Goal: Information Seeking & Learning: Learn about a topic

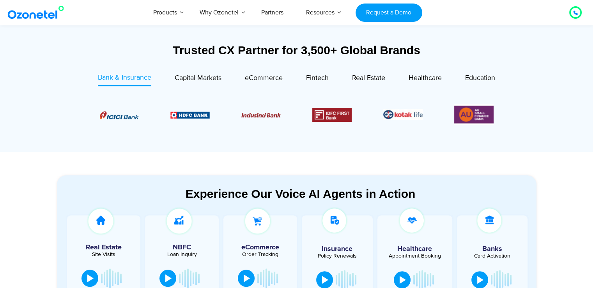
scroll to position [273, 0]
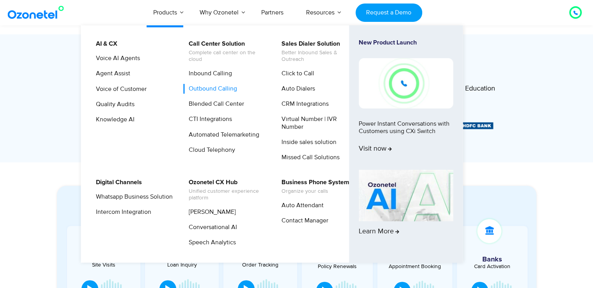
click at [213, 88] on link "Outbound Calling" at bounding box center [211, 89] width 55 height 10
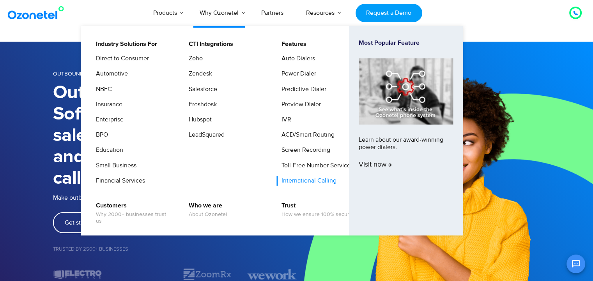
click at [300, 182] on link "International Calling" at bounding box center [306, 181] width 61 height 10
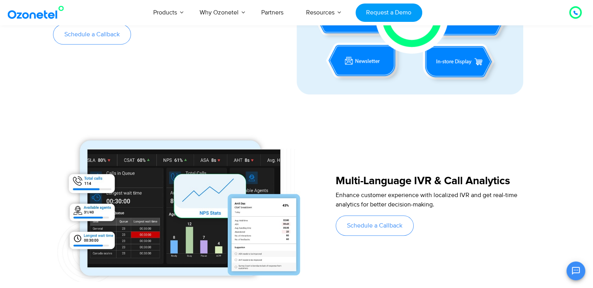
scroll to position [429, 0]
